Goal: Information Seeking & Learning: Compare options

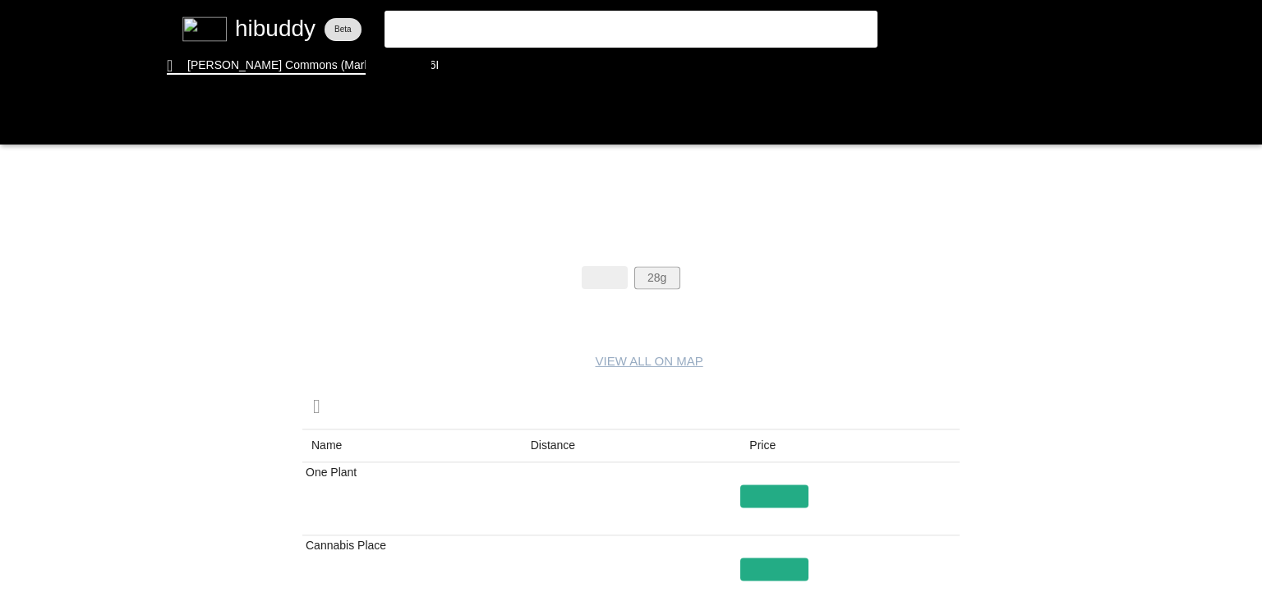
click at [659, 281] on flt-glass-pane at bounding box center [631, 303] width 1262 height 606
click at [559, 444] on flt-glass-pane at bounding box center [631, 303] width 1262 height 606
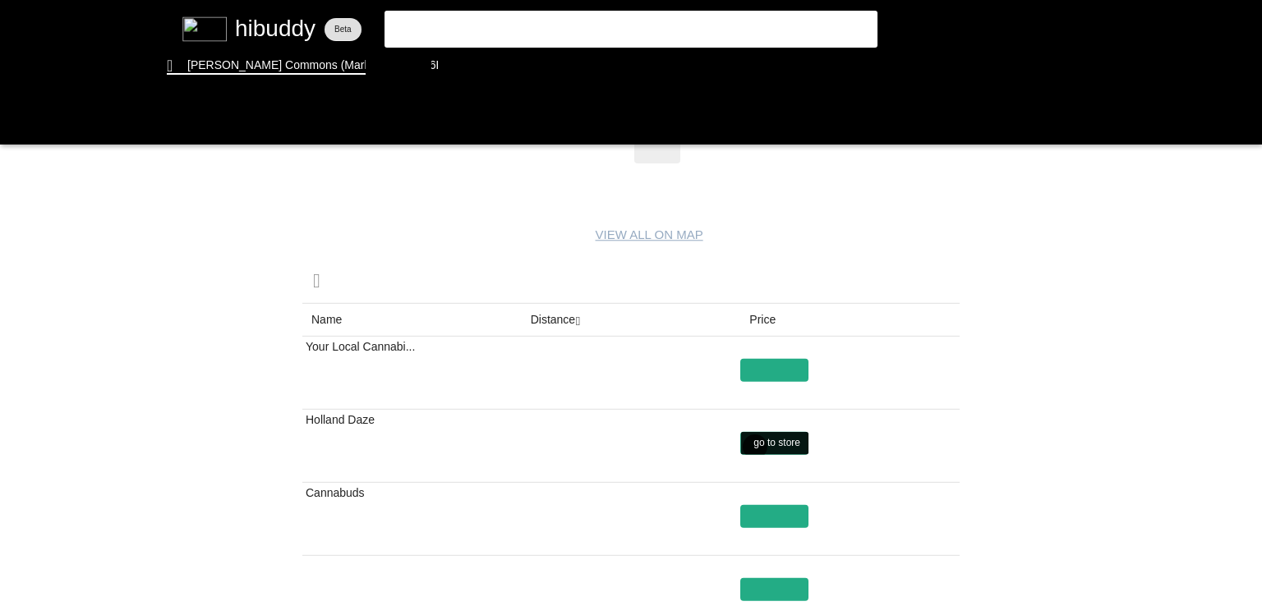
click at [753, 447] on flt-glass-pane at bounding box center [631, 303] width 1262 height 606
click at [484, 71] on flt-glass-pane at bounding box center [631, 303] width 1262 height 606
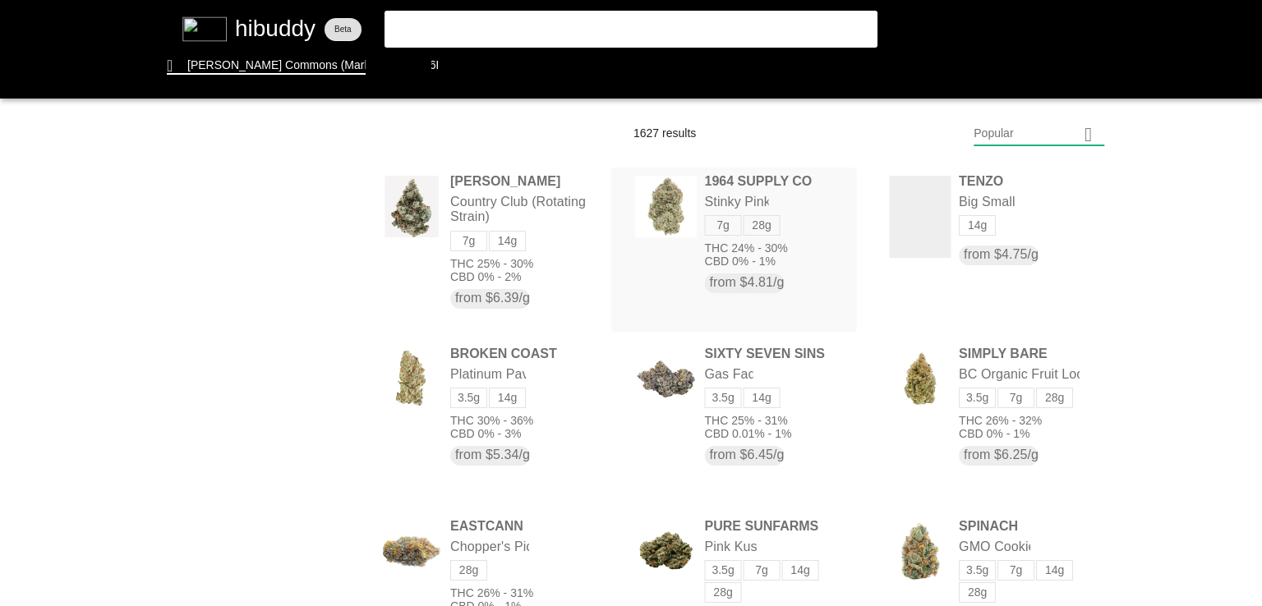
click at [678, 212] on flt-glass-pane at bounding box center [631, 303] width 1262 height 606
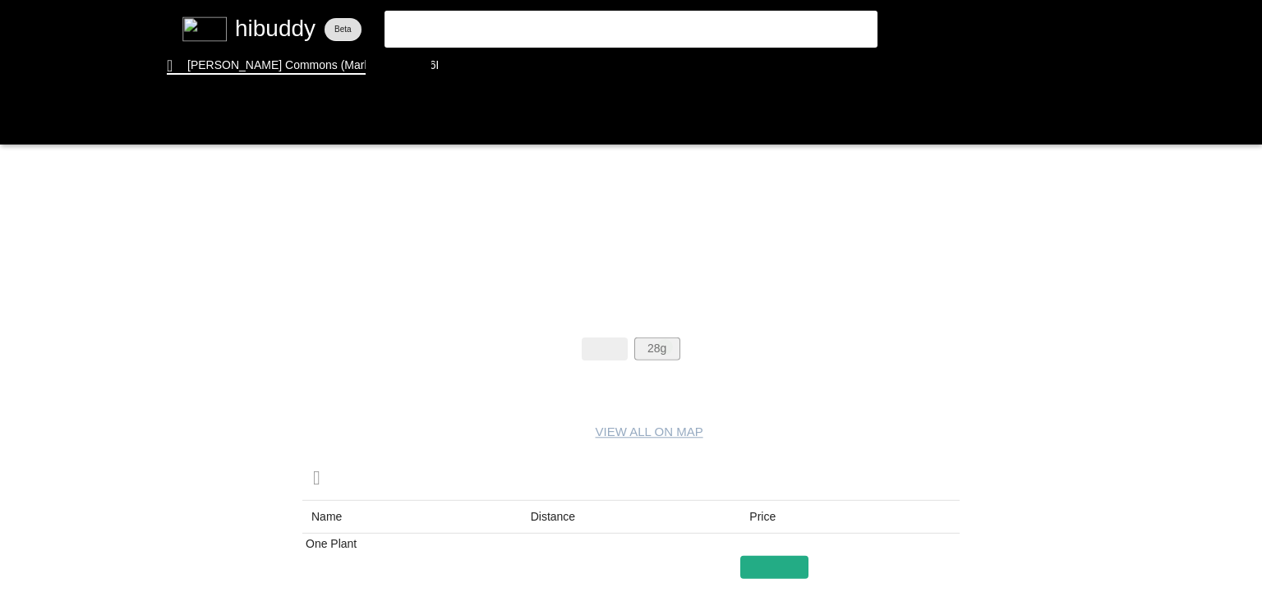
click at [665, 347] on flt-glass-pane at bounding box center [631, 303] width 1262 height 606
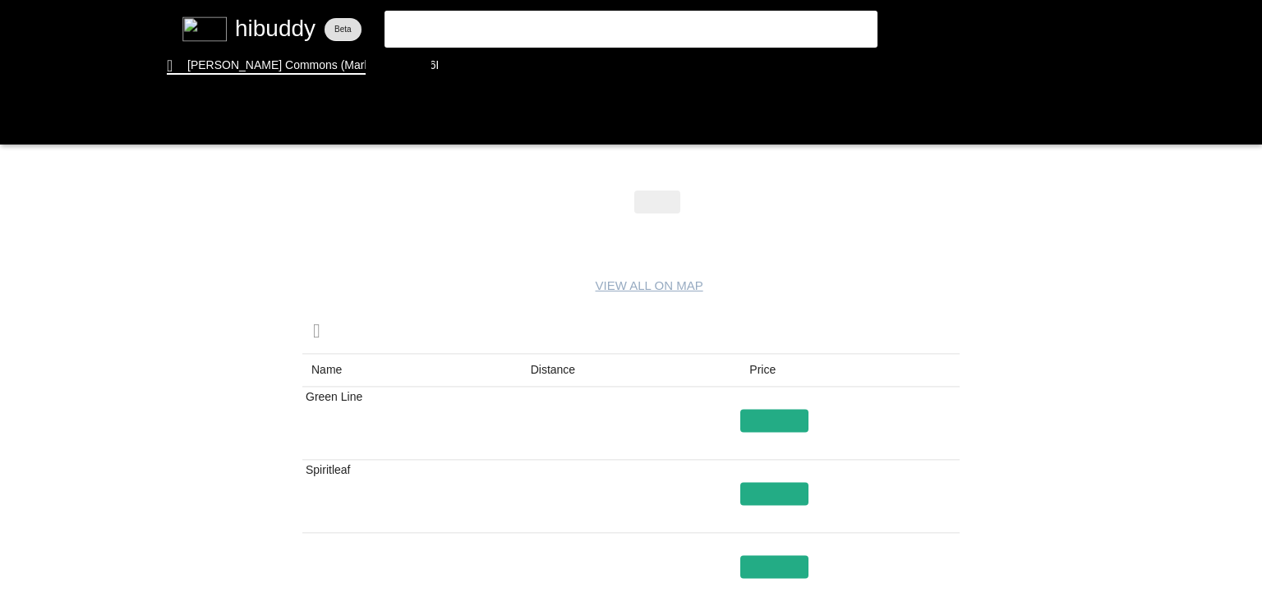
click at [543, 372] on flt-glass-pane at bounding box center [631, 303] width 1262 height 606
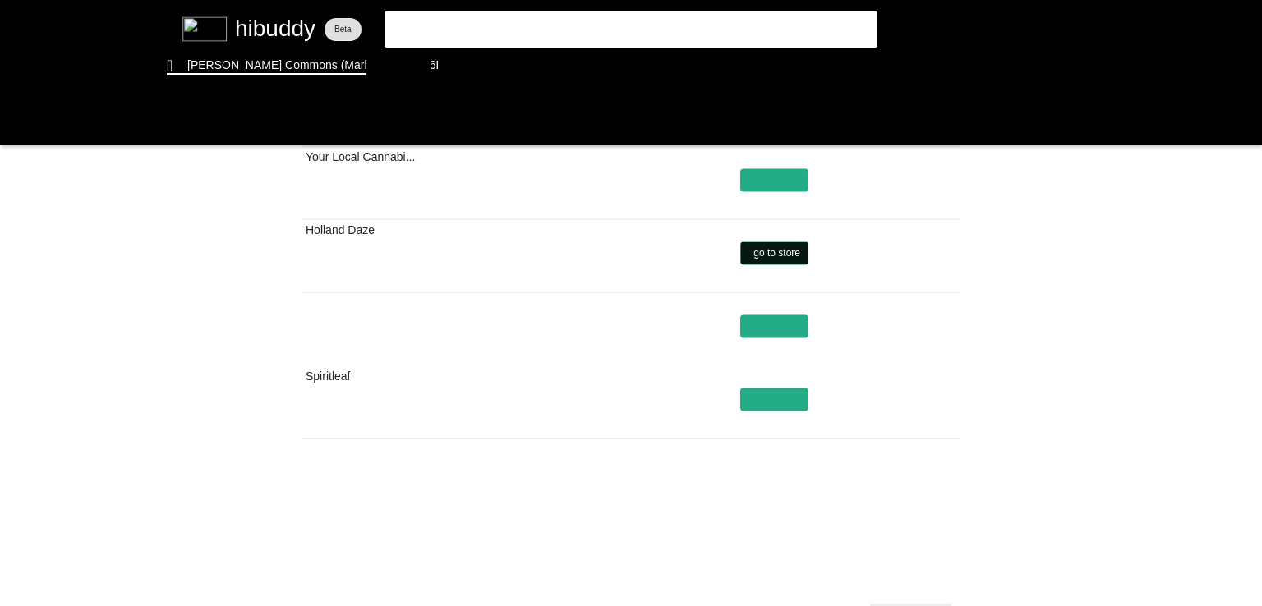
click at [771, 253] on flt-glass-pane at bounding box center [631, 303] width 1262 height 606
click at [466, 50] on flt-glass-pane at bounding box center [631, 303] width 1262 height 606
click at [465, 80] on flt-glass-pane at bounding box center [631, 303] width 1262 height 606
click at [473, 58] on flt-glass-pane at bounding box center [631, 303] width 1262 height 606
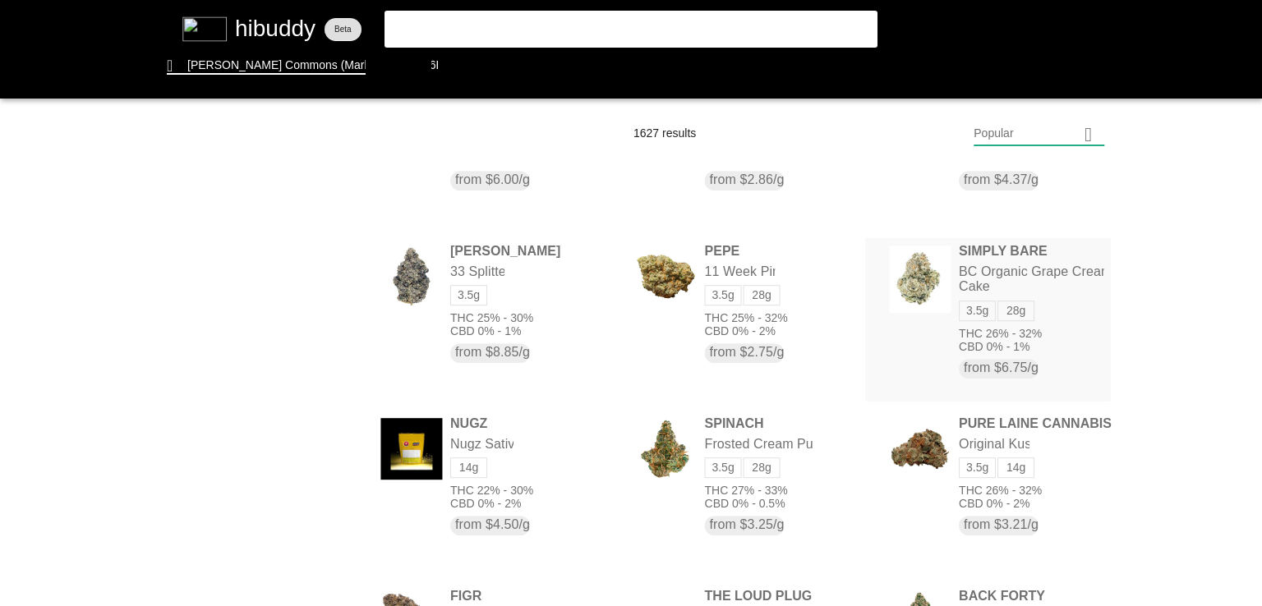
click at [930, 260] on flt-glass-pane at bounding box center [631, 303] width 1262 height 606
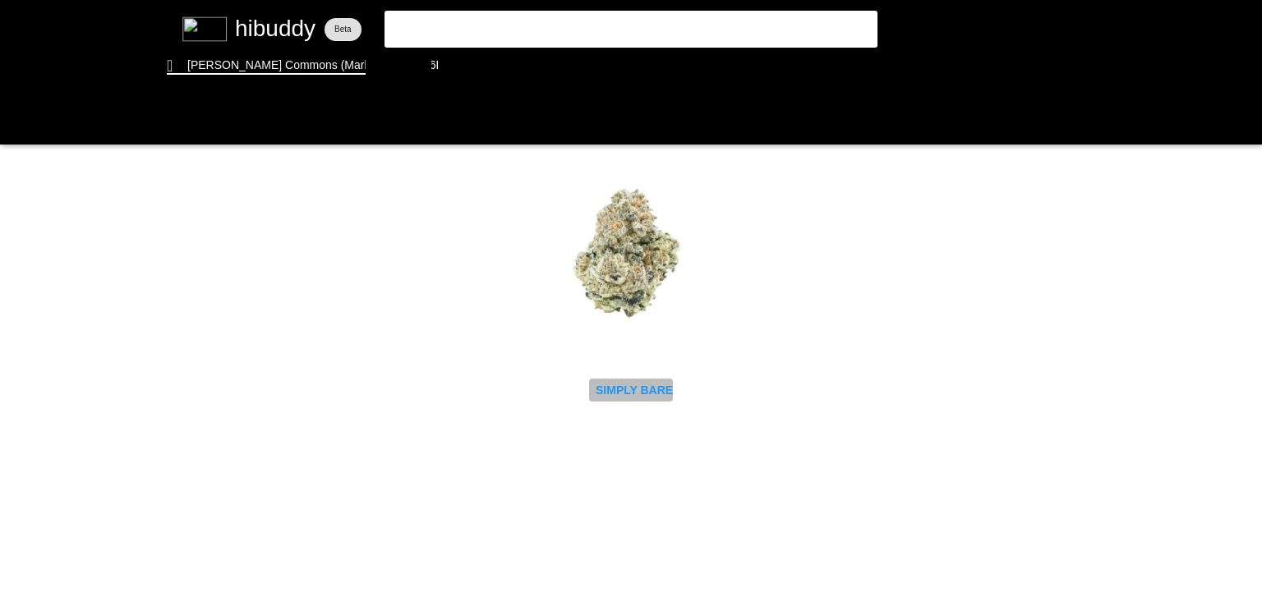
click at [639, 385] on flt-glass-pane at bounding box center [631, 303] width 1262 height 606
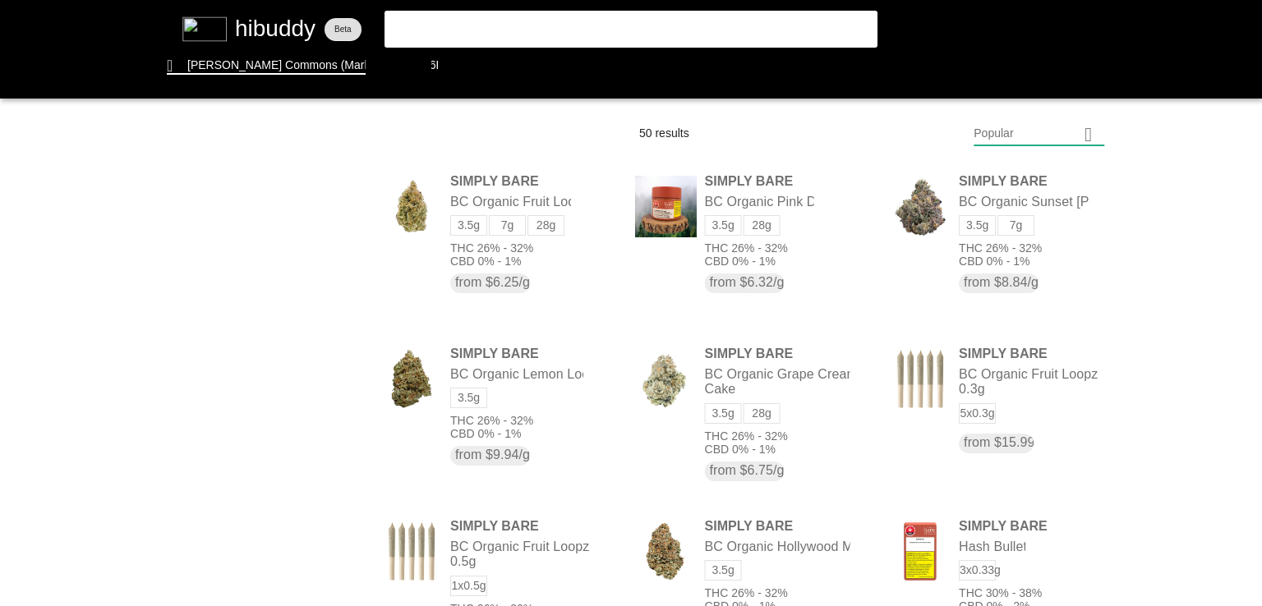
drag, startPoint x: 684, startPoint y: 217, endPoint x: 663, endPoint y: 279, distance: 65.0
click at [663, 279] on flt-glass-pane at bounding box center [631, 303] width 1262 height 606
click at [665, 195] on flt-glass-pane at bounding box center [631, 303] width 1262 height 606
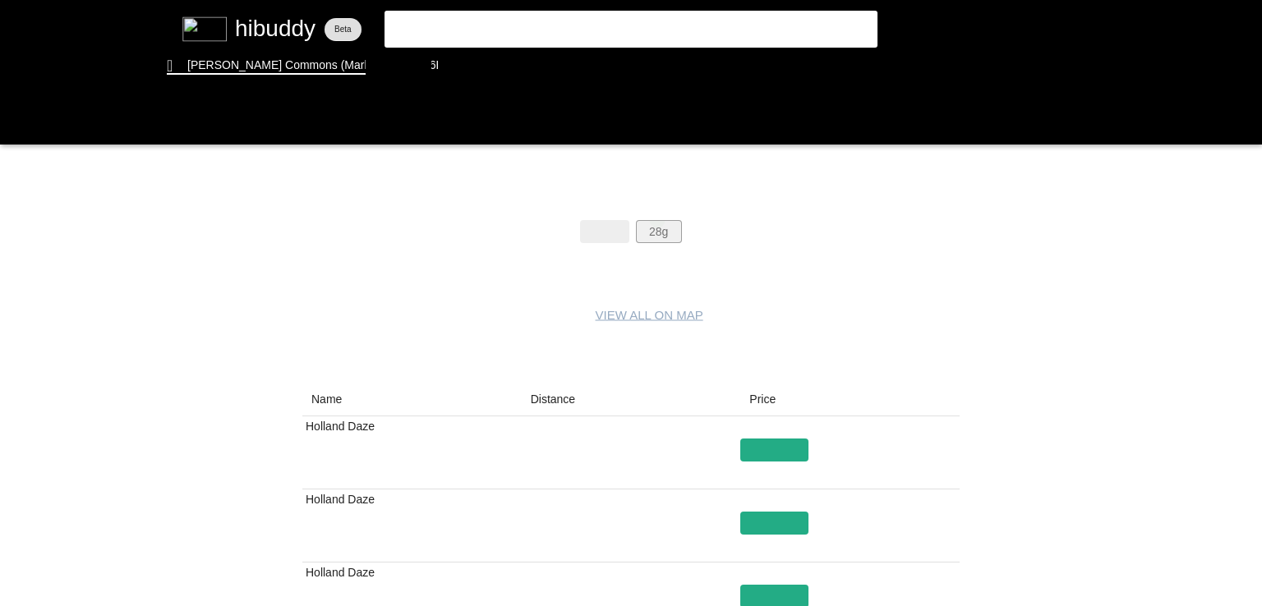
click at [657, 220] on flt-glass-pane at bounding box center [631, 303] width 1262 height 606
click at [557, 403] on flt-glass-pane at bounding box center [631, 303] width 1262 height 606
click at [668, 227] on flt-glass-pane at bounding box center [631, 303] width 1262 height 606
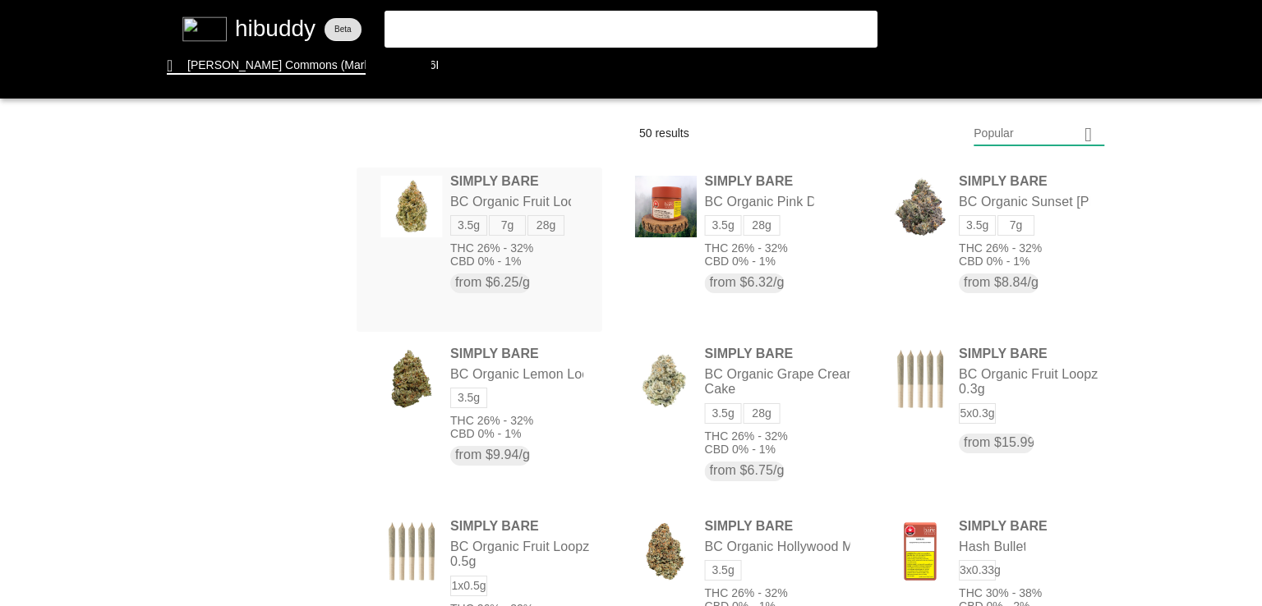
click at [562, 212] on flt-glass-pane at bounding box center [631, 303] width 1262 height 606
click at [672, 348] on flt-glass-pane at bounding box center [631, 303] width 1262 height 606
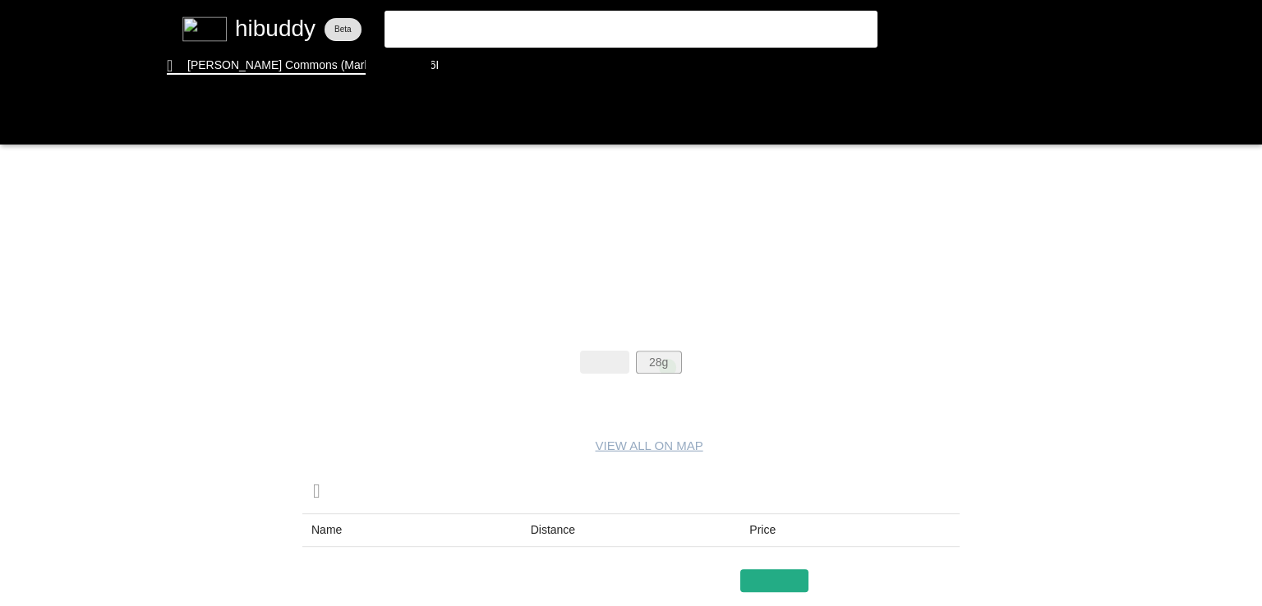
click at [667, 367] on flt-glass-pane at bounding box center [631, 303] width 1262 height 606
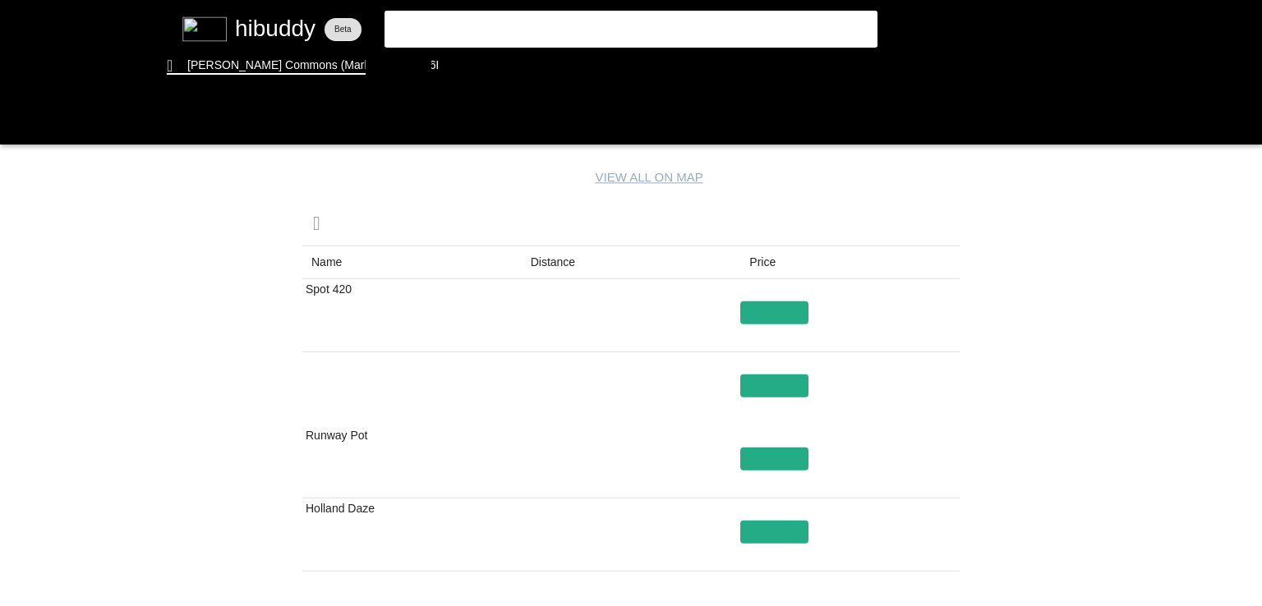
click at [564, 268] on flt-glass-pane at bounding box center [631, 303] width 1262 height 606
